Goal: Information Seeking & Learning: Find contact information

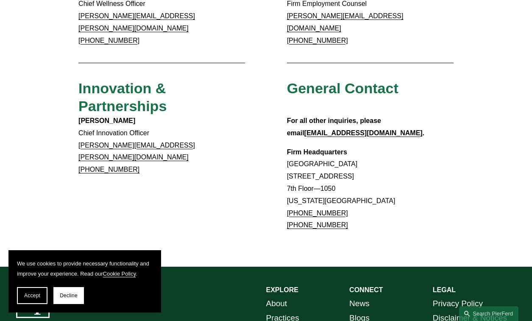
scroll to position [658, 0]
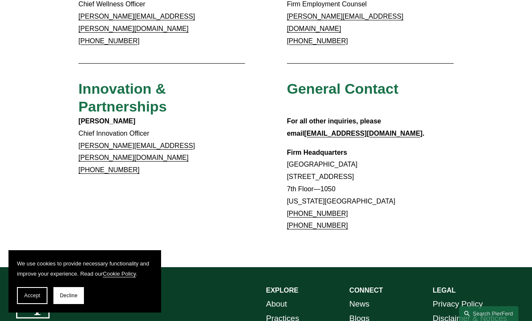
drag, startPoint x: 287, startPoint y: 119, endPoint x: 344, endPoint y: 121, distance: 57.2
click at [344, 147] on p "Firm Headquarters [GEOGRAPHIC_DATA] [STREET_ADDRESS][US_STATE] [PHONE_NUMBER] […" at bounding box center [370, 190] width 166 height 86
drag, startPoint x: 287, startPoint y: 131, endPoint x: 380, endPoint y: 133, distance: 92.8
click at [380, 147] on p "Firm Headquarters [GEOGRAPHIC_DATA] [STREET_ADDRESS][US_STATE] [PHONE_NUMBER] […" at bounding box center [370, 190] width 166 height 86
copy p "[STREET_ADDRESS]"
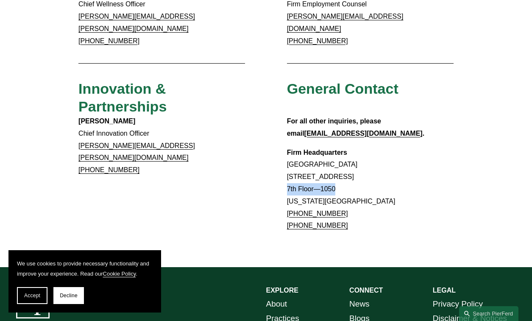
drag, startPoint x: 287, startPoint y: 143, endPoint x: 336, endPoint y: 142, distance: 48.7
click at [336, 147] on p "Firm Headquarters [GEOGRAPHIC_DATA] [STREET_ADDRESS][US_STATE] [PHONE_NUMBER] […" at bounding box center [370, 190] width 166 height 86
copy p "7th Floor—1050"
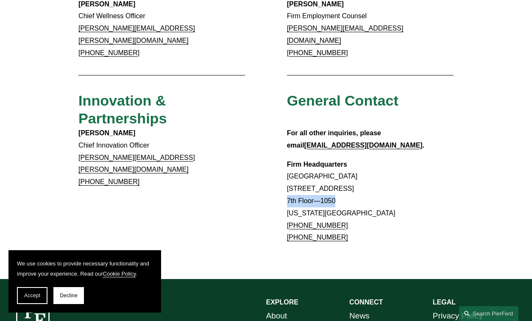
scroll to position [646, 0]
click at [344, 165] on p "Firm Headquarters [GEOGRAPHIC_DATA] [STREET_ADDRESS][US_STATE] [PHONE_NUMBER] […" at bounding box center [370, 201] width 166 height 86
copy p "10020"
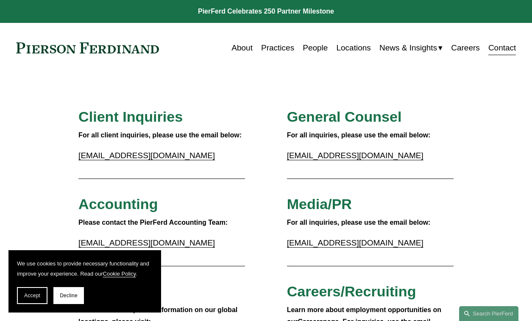
scroll to position [0, 0]
